Goal: Find specific page/section: Find specific page/section

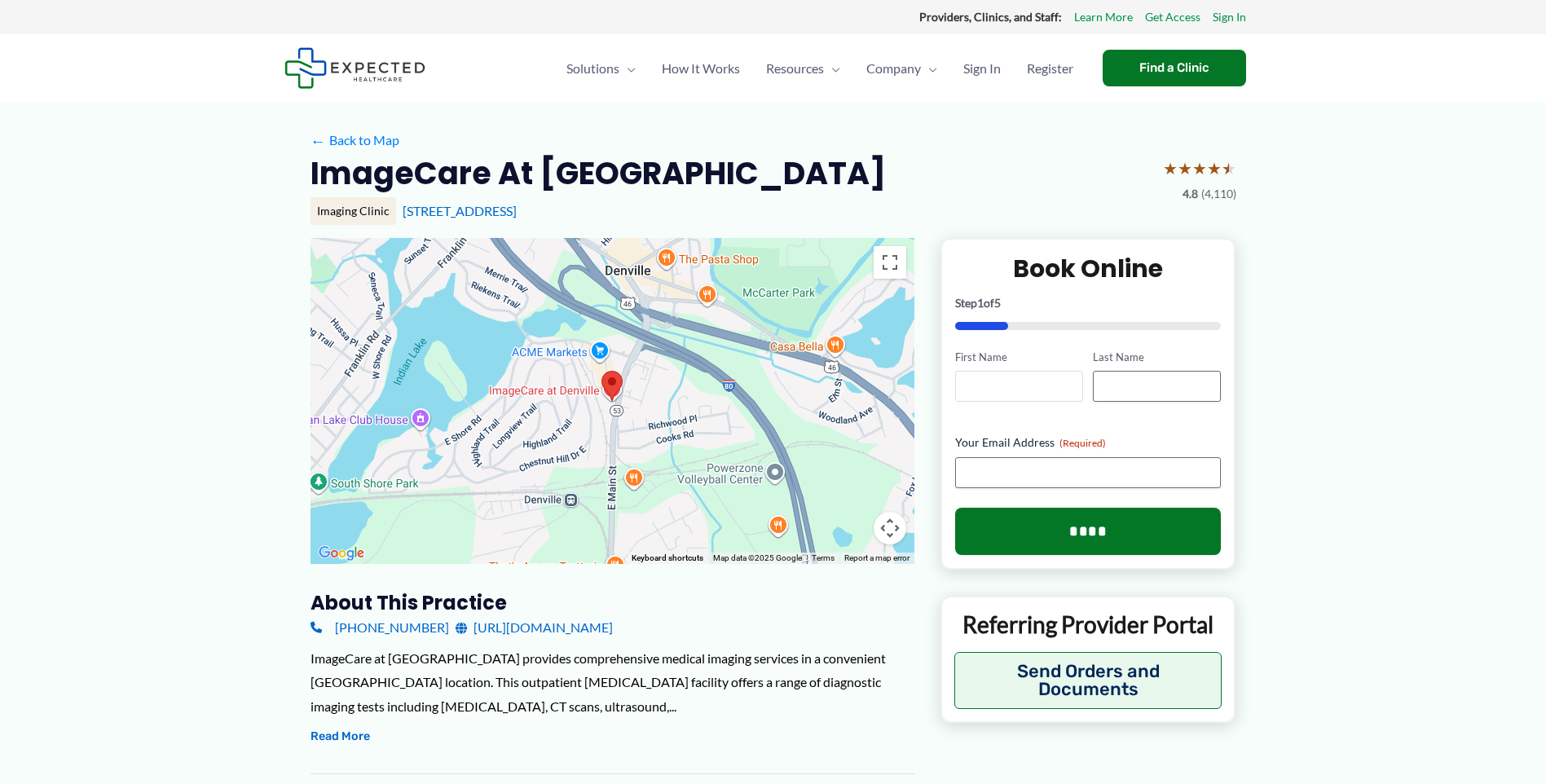
click at [1032, 386] on input "First Name" at bounding box center [1019, 386] width 128 height 31
click at [1056, 355] on label "First Name" at bounding box center [1019, 357] width 128 height 16
click at [1056, 371] on input "First Name" at bounding box center [1019, 386] width 128 height 31
click at [1193, 73] on div "Find a Clinic" at bounding box center [1175, 68] width 144 height 36
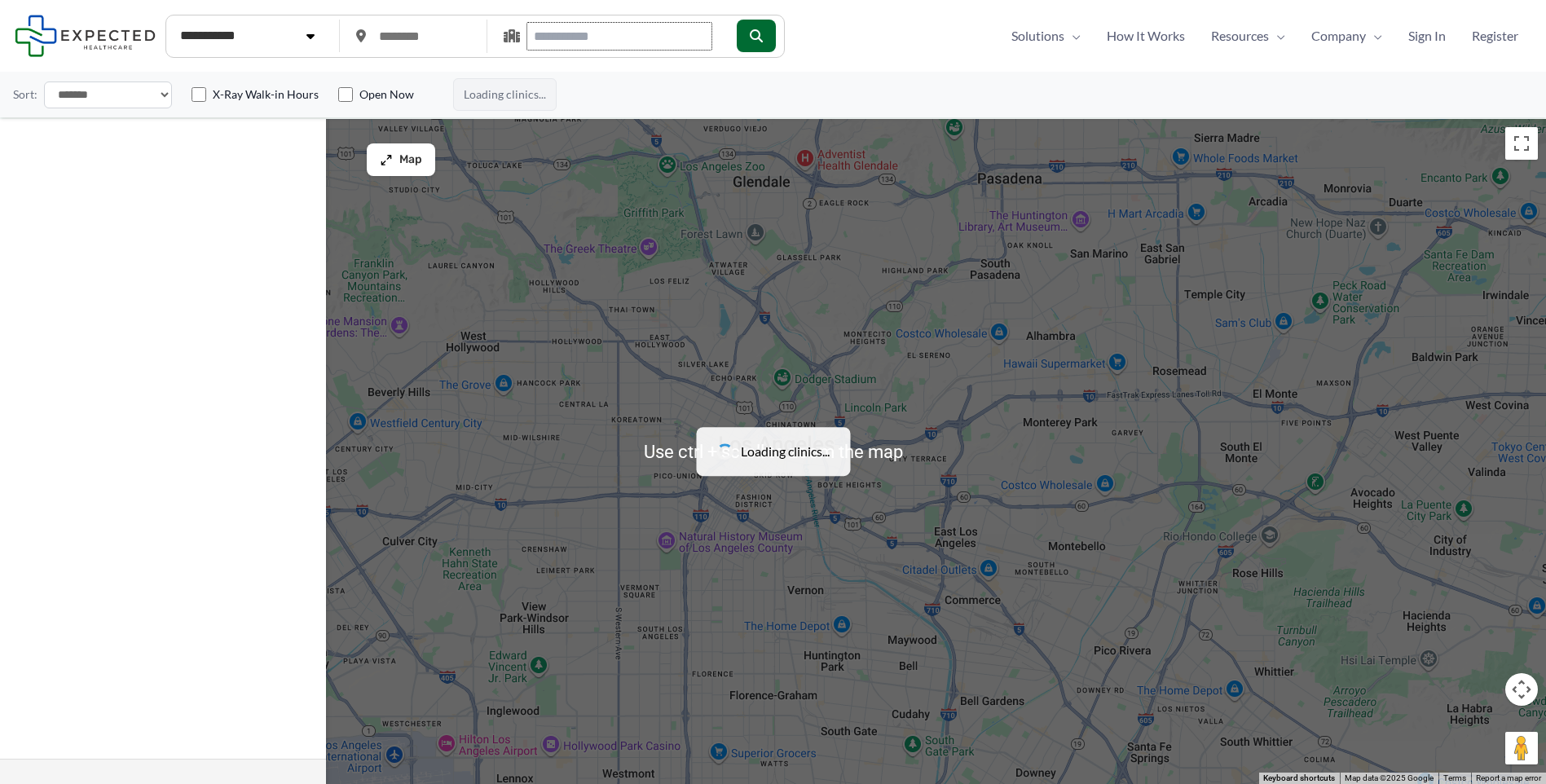
click at [563, 40] on input "text" at bounding box center [619, 36] width 186 height 29
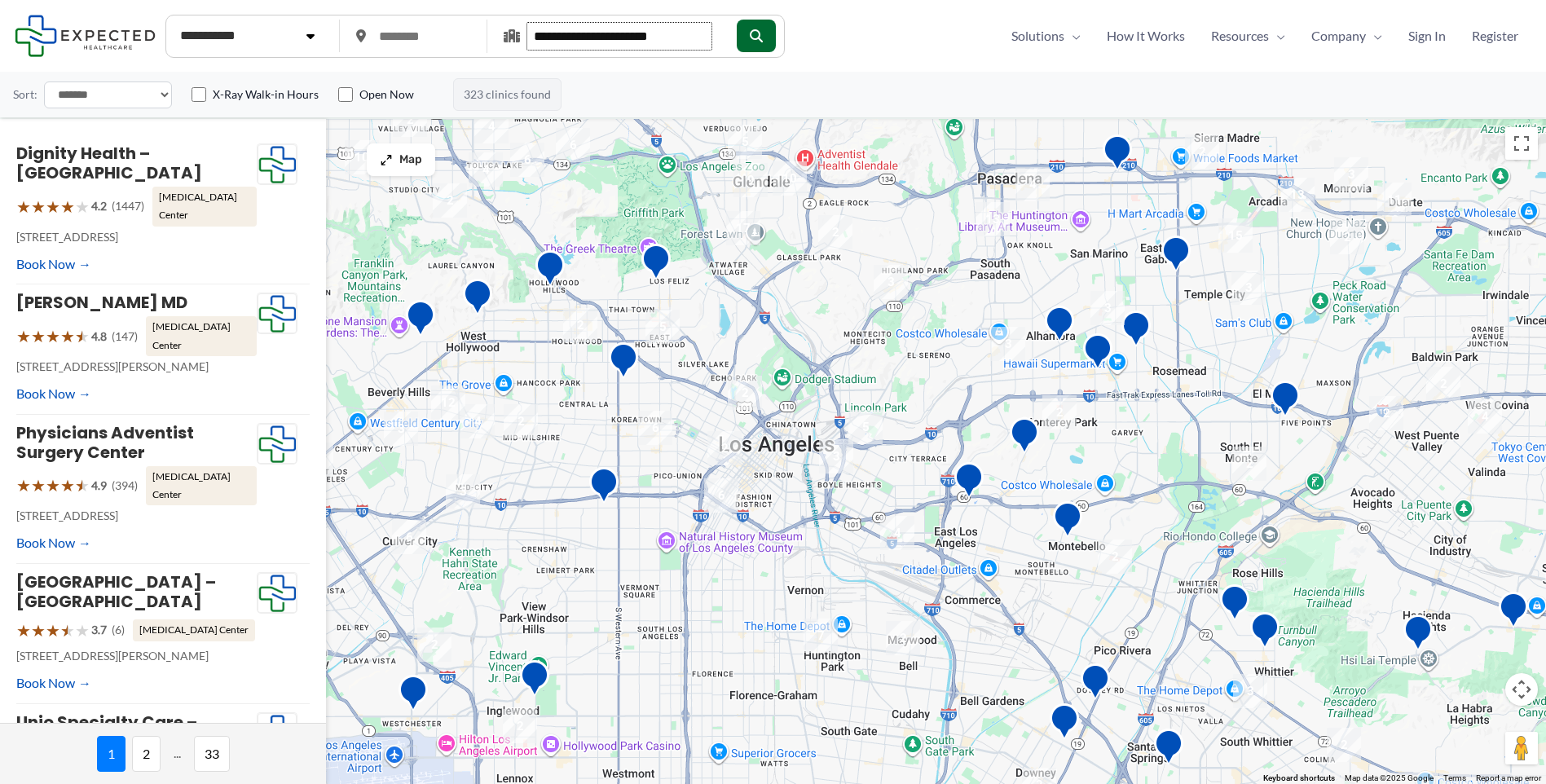
type input "**********"
click at [737, 20] on button "submit" at bounding box center [756, 36] width 39 height 33
